Goal: Task Accomplishment & Management: Complete application form

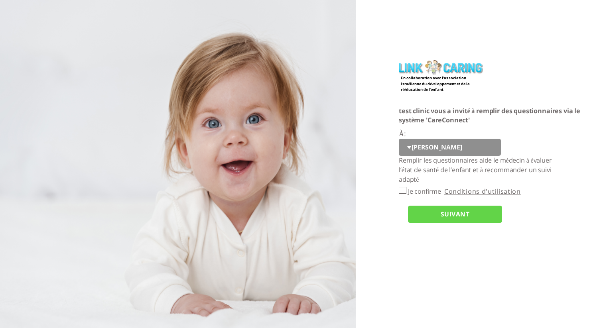
click at [410, 150] on select "[PERSON_NAME]" at bounding box center [450, 148] width 102 height 18
select select "7xyAjVTfvl4tOc9luxaV1A%3D%3D"
click at [404, 191] on input "Je confirme" at bounding box center [403, 190] width 8 height 7
checkbox input "true"
click at [444, 219] on input "SUIVANT" at bounding box center [455, 215] width 94 height 18
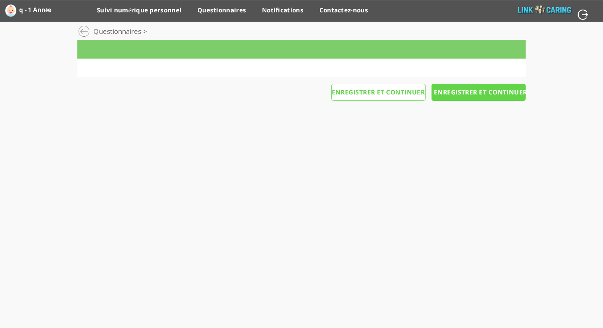
click at [411, 59] on div at bounding box center [301, 68] width 448 height 18
click at [461, 90] on input "Enregistrer et continuer" at bounding box center [479, 93] width 94 height 18
click at [435, 63] on div at bounding box center [301, 68] width 448 height 18
click at [462, 93] on input "Enregistrer et continuer" at bounding box center [479, 93] width 94 height 18
click at [82, 31] on div at bounding box center [83, 31] width 12 height 12
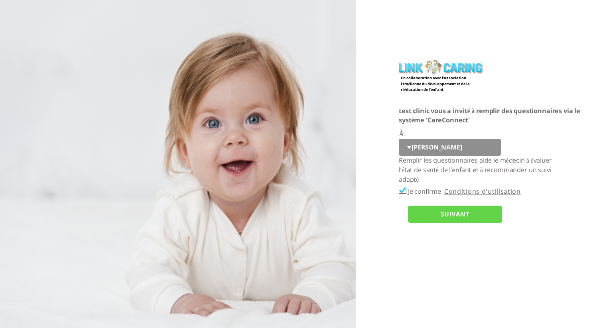
click at [413, 143] on select "[PERSON_NAME]" at bounding box center [450, 148] width 102 height 18
select select "7xyAjVTfvl4tOc9luxaV1A%3D%3D"
click at [452, 215] on input "SUIVANT" at bounding box center [455, 215] width 94 height 18
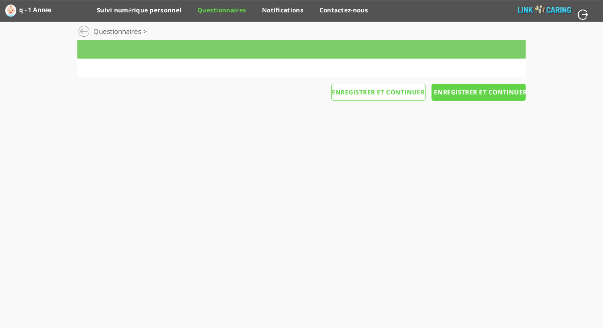
click at [243, 12] on link "Questionnaires" at bounding box center [221, 13] width 49 height 14
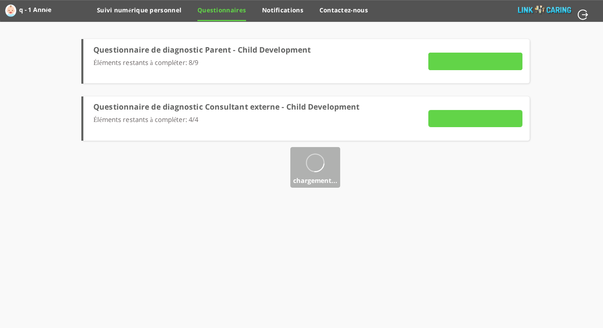
type input "Compléter le rapport"
type input "ENVOYER MAINTENANT"
type input "Détails"
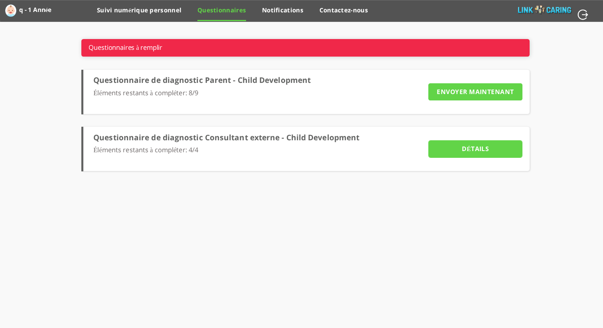
click at [479, 97] on input "ENVOYER MAINTENANT" at bounding box center [475, 92] width 94 height 18
click at [478, 90] on input "ENVOYER MAINTENANT" at bounding box center [475, 92] width 94 height 18
click at [479, 91] on input "ENVOYER MAINTENANT" at bounding box center [475, 92] width 94 height 18
click at [298, 15] on link "Notifications" at bounding box center [282, 13] width 41 height 14
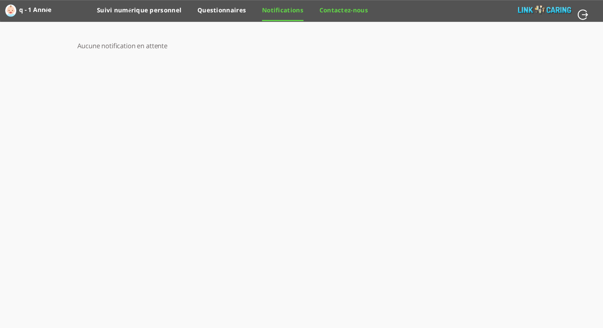
click at [334, 9] on link "Contactez-nous" at bounding box center [344, 13] width 49 height 14
click at [144, 6] on link "Suivi numérique personnel" at bounding box center [139, 13] width 85 height 14
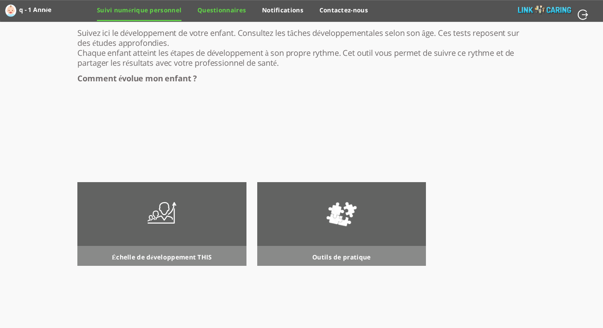
click at [213, 6] on link "Questionnaires" at bounding box center [221, 13] width 49 height 14
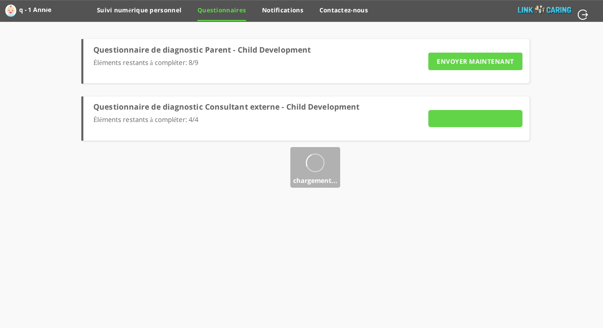
type input "Détails"
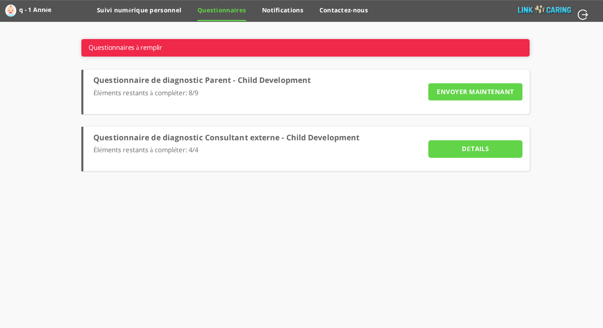
click at [486, 153] on input "Détails" at bounding box center [475, 149] width 94 height 18
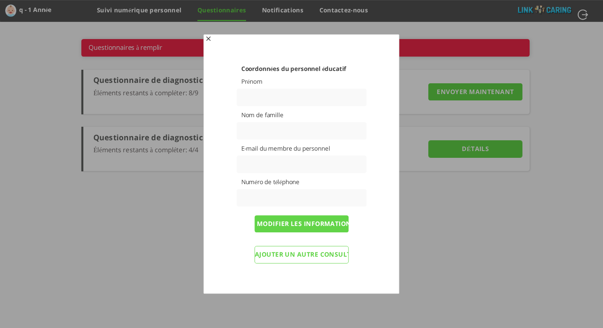
click at [207, 39] on span "button" at bounding box center [208, 39] width 6 height 6
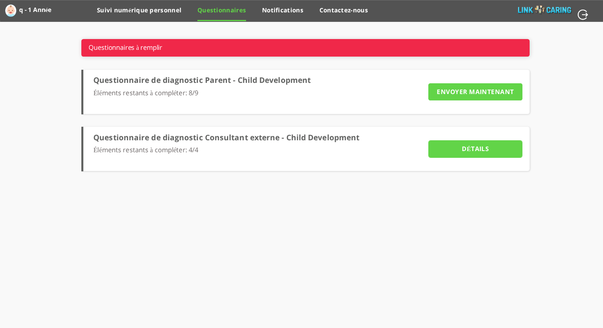
click at [473, 93] on input "ENVOYER MAINTENANT" at bounding box center [475, 92] width 94 height 18
click at [479, 94] on input "ENVOYER MAINTENANT" at bounding box center [475, 92] width 94 height 18
click at [28, 14] on label "q - 1 Année" at bounding box center [36, 9] width 35 height 13
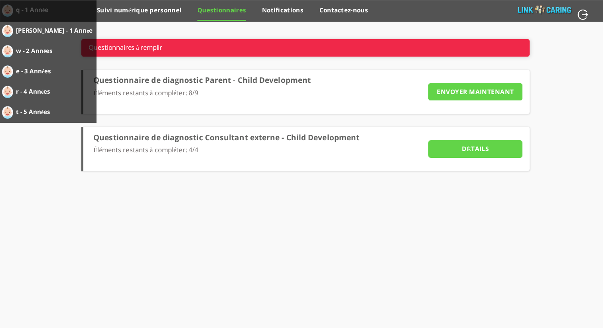
click at [35, 51] on label "w - 2 Années" at bounding box center [40, 50] width 49 height 13
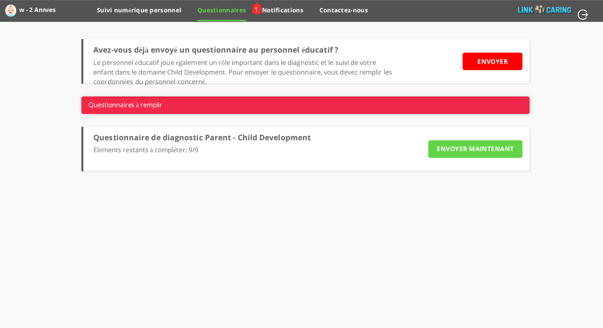
click at [491, 60] on input "ENVOYER" at bounding box center [493, 62] width 60 height 18
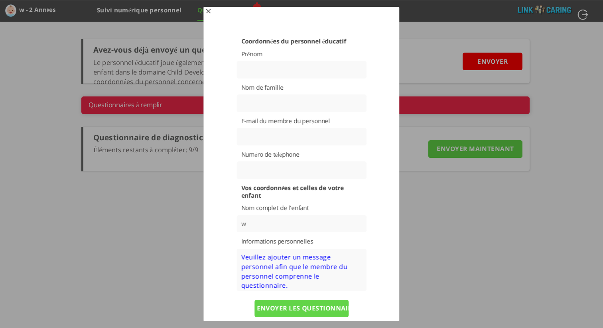
click at [308, 61] on div "Coordonnées du personnel éducatif Prénom Nom de famille E-mail du membre du per…" at bounding box center [302, 179] width 164 height 285
click at [291, 69] on input "text" at bounding box center [302, 70] width 130 height 18
paste input "sayarox216@colimarl.com"
type input "sayarox216@colimarl.com"
drag, startPoint x: 328, startPoint y: 70, endPoint x: 235, endPoint y: 59, distance: 93.3
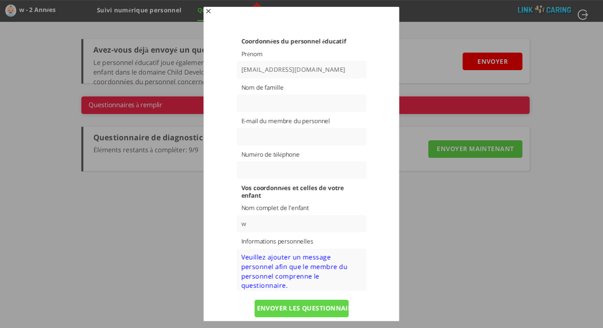
click at [235, 59] on div "Coordonnées du personnel éducatif Prénom sayarox216@colimarl.com Nom de famille…" at bounding box center [302, 179] width 164 height 285
type input "s"
click at [273, 96] on input "text" at bounding box center [302, 104] width 130 height 18
type input "f"
click at [281, 133] on input "text" at bounding box center [302, 137] width 130 height 18
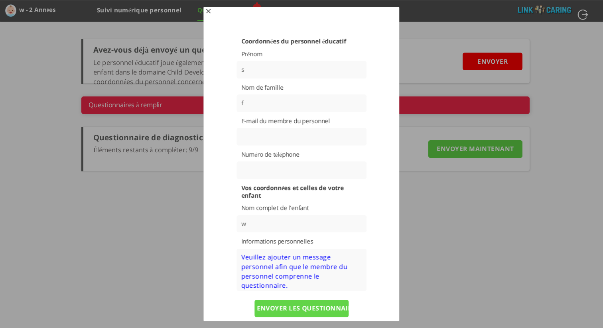
paste input "sayarox216@colimarl.com"
type input "sayarox216@colimarl.com"
click at [272, 170] on input "text" at bounding box center [302, 171] width 130 height 18
type input "0504423086"
click at [337, 268] on textarea at bounding box center [302, 270] width 130 height 43
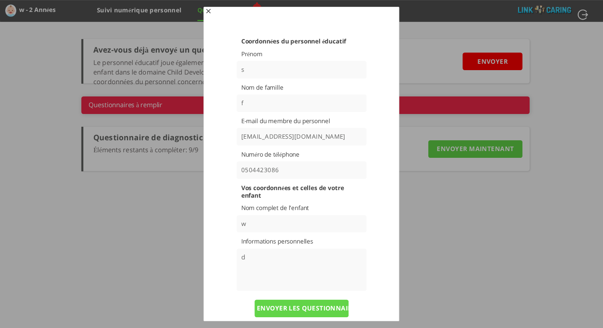
type textarea "d"
click at [328, 303] on input "ENVOYER LES QUESTIONNAIRES" at bounding box center [302, 309] width 94 height 18
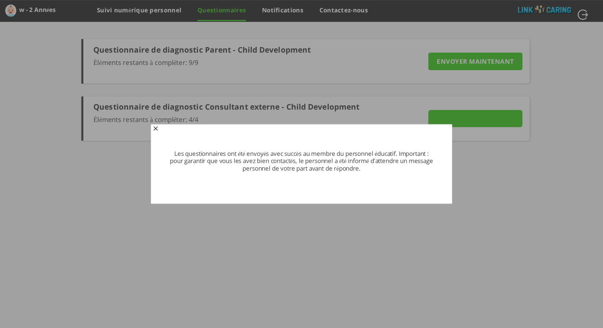
type input "Détails"
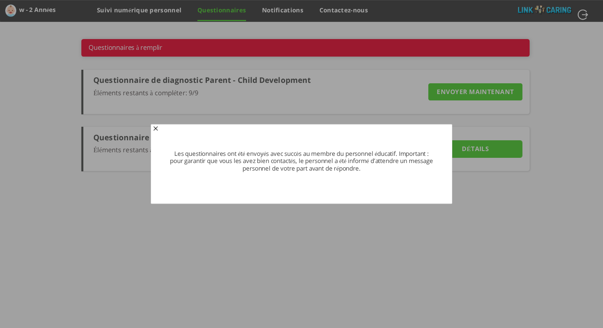
click at [159, 128] on button "Close" at bounding box center [155, 129] width 6 height 7
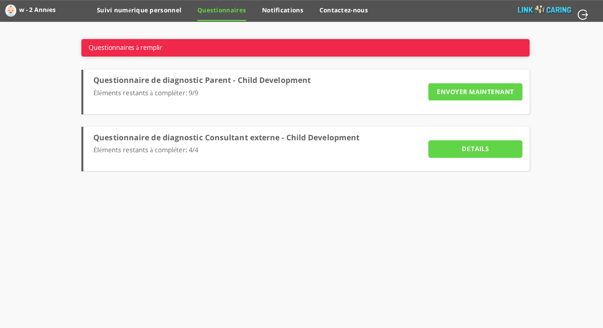
click at [483, 91] on input "ENVOYER MAINTENANT" at bounding box center [475, 92] width 94 height 18
click at [17, 11] on li "w - 2 Années" at bounding box center [28, 9] width 51 height 18
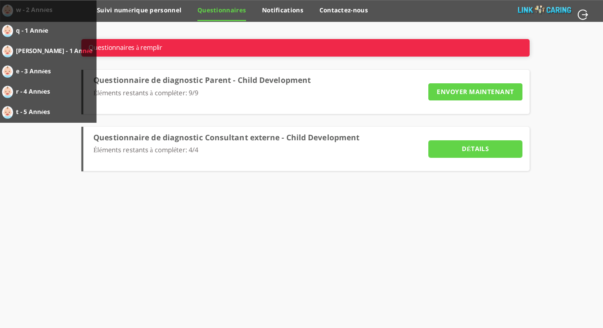
click at [26, 91] on label "r - 4 Années" at bounding box center [40, 91] width 49 height 13
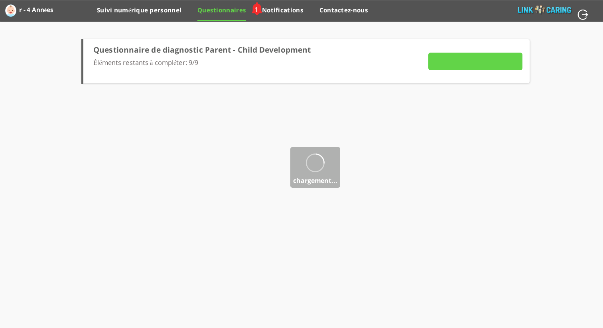
type input "Remplir le questionnaire"
type input "ENVOYER MAINTENANT"
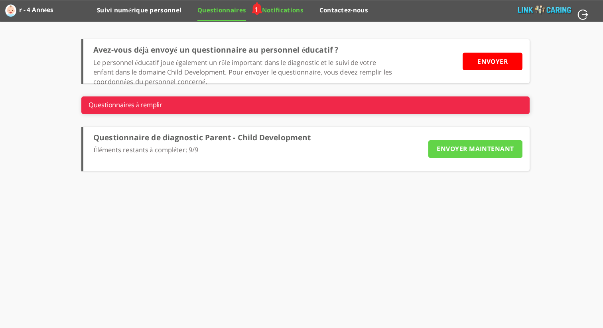
click at [275, 11] on link "Notifications" at bounding box center [282, 13] width 41 height 14
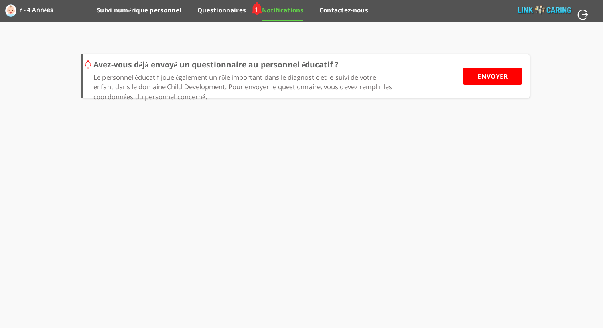
click at [492, 80] on input "ENVOYER" at bounding box center [493, 77] width 60 height 18
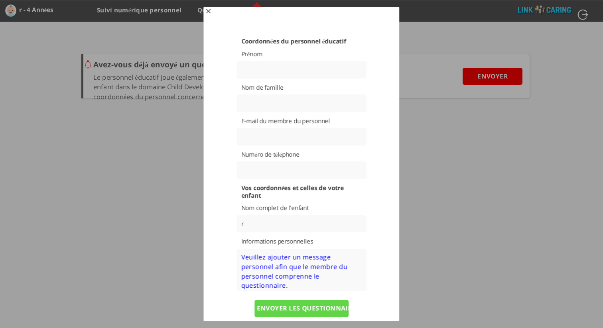
click at [209, 11] on span "button" at bounding box center [208, 12] width 6 height 6
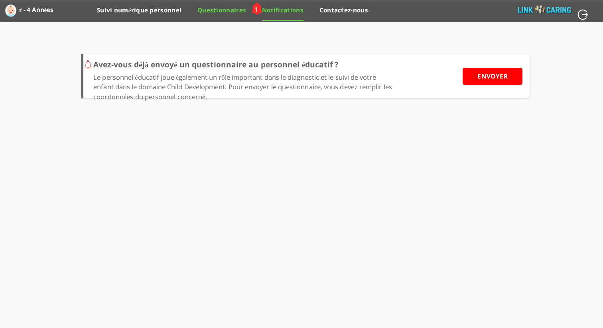
click at [209, 11] on link "Questionnaires" at bounding box center [221, 13] width 49 height 14
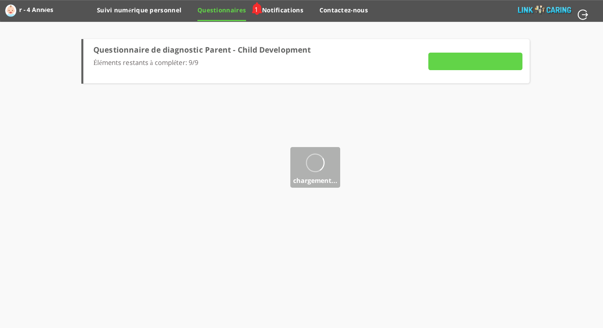
type input "Remplir le questionnaire"
type input "ENVOYER MAINTENANT"
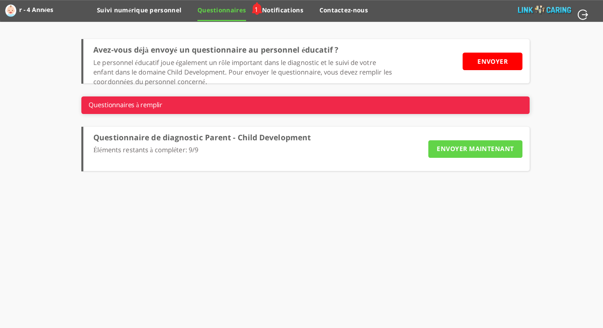
click at [477, 153] on input "ENVOYER MAINTENANT" at bounding box center [475, 149] width 94 height 18
click at [485, 147] on input "ENVOYER MAINTENANT" at bounding box center [475, 149] width 94 height 18
click at [26, 10] on label "r - 4 Années" at bounding box center [36, 9] width 35 height 13
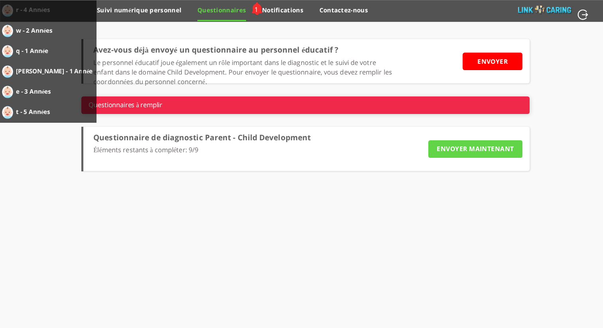
click at [40, 110] on label "t - 5 Années" at bounding box center [40, 111] width 49 height 13
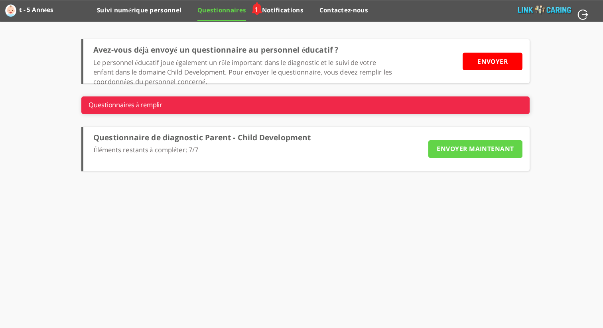
click at [462, 150] on input "ENVOYER MAINTENANT" at bounding box center [475, 149] width 94 height 18
click at [341, 14] on link "Contactez-nous" at bounding box center [344, 13] width 49 height 14
click at [160, 12] on link "Suivi numérique personnel" at bounding box center [139, 13] width 85 height 14
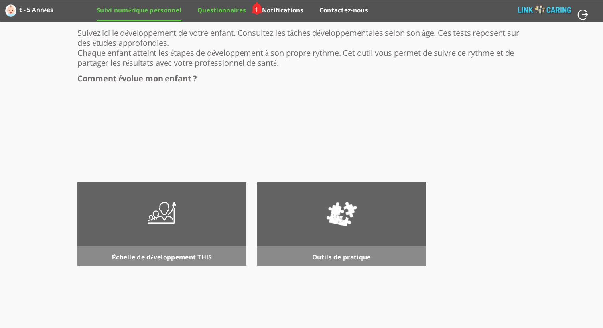
click at [224, 12] on link "Questionnaires" at bounding box center [221, 13] width 49 height 14
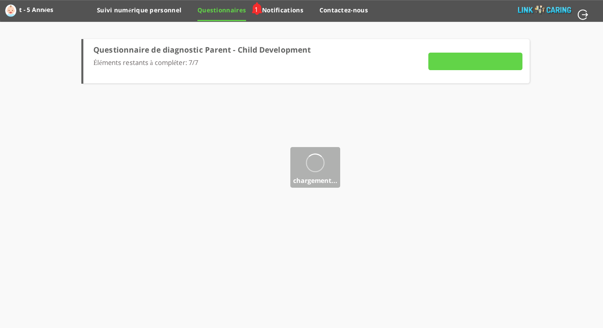
type input "Remplir le questionnaire"
type input "ENVOYER MAINTENANT"
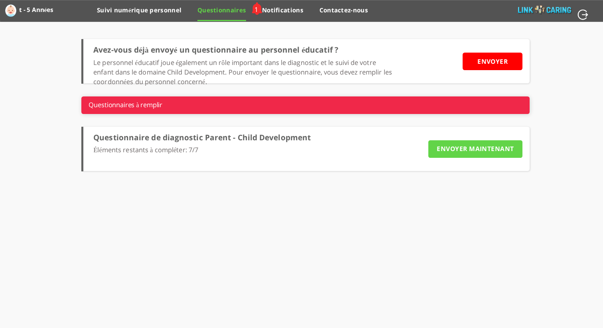
click at [19, 14] on label "t - 5 Années" at bounding box center [36, 9] width 35 height 13
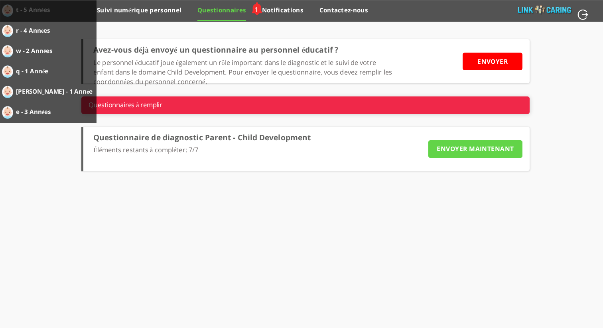
click at [30, 29] on label "r - 4 Années" at bounding box center [40, 30] width 49 height 13
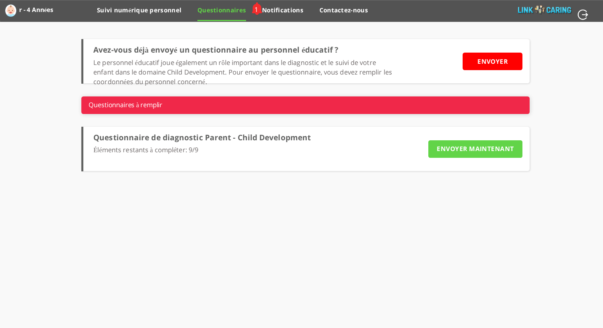
click at [582, 14] on input "button" at bounding box center [584, 15] width 13 height 12
type input "OUI"
type input "NON"
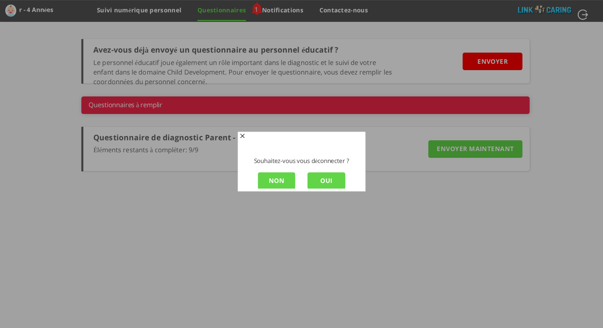
scroll to position [1, 0]
click at [339, 180] on input "OUI" at bounding box center [327, 181] width 38 height 18
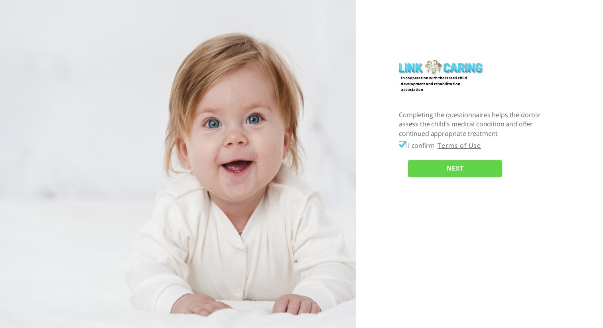
checkbox input "true"
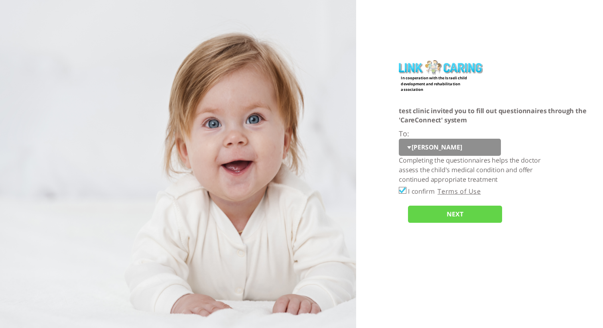
click at [421, 152] on select "[PERSON_NAME]" at bounding box center [450, 148] width 102 height 18
select select "NEEvGv9eYIYEofTPP%2FtEIQ%3D%3D"
click at [437, 213] on input "NEXT" at bounding box center [455, 215] width 94 height 18
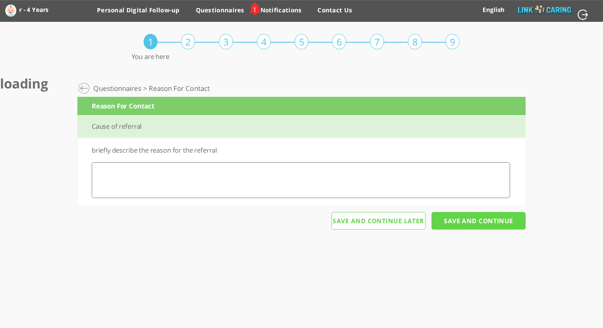
click at [160, 178] on textarea at bounding box center [301, 180] width 418 height 36
type textarea "f"
click at [476, 217] on input "Save And Continue" at bounding box center [479, 221] width 94 height 18
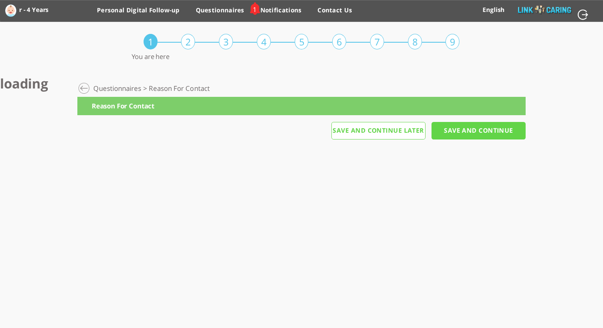
click at [215, 105] on div "Reason For Contact" at bounding box center [301, 106] width 448 height 18
click at [146, 105] on div "Reason For Contact" at bounding box center [301, 106] width 448 height 18
click at [198, 98] on div "Reason For Contact" at bounding box center [301, 106] width 448 height 18
